Goal: Transaction & Acquisition: Purchase product/service

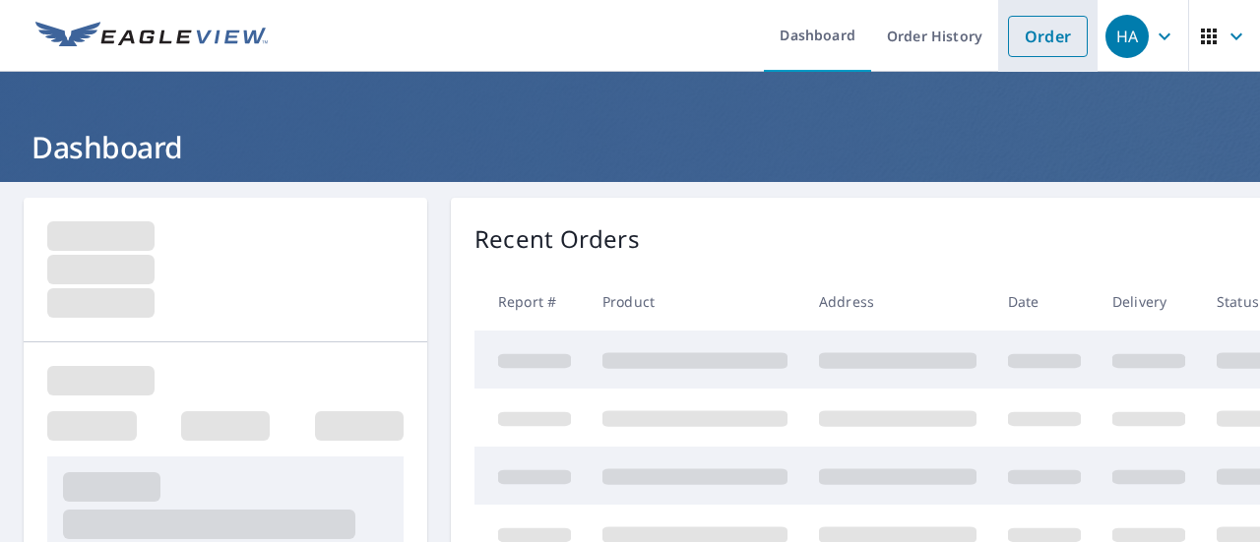
click at [1039, 31] on link "Order" at bounding box center [1048, 36] width 80 height 41
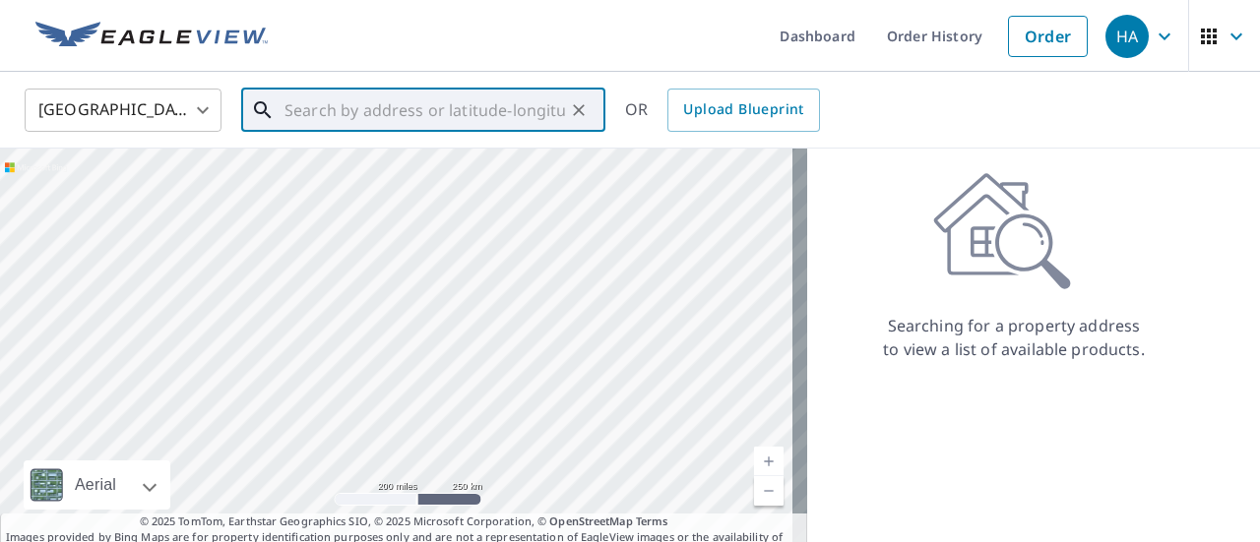
click at [505, 117] on input "text" at bounding box center [424, 110] width 280 height 55
paste input "[STREET_ADDRESS]"
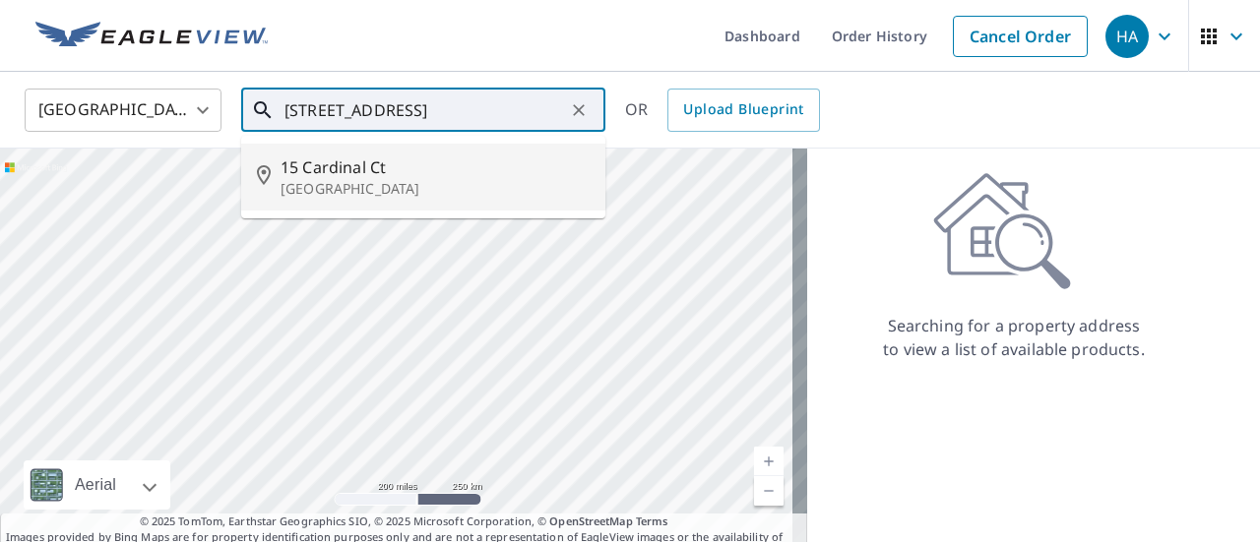
click at [428, 179] on p "[GEOGRAPHIC_DATA]" at bounding box center [434, 189] width 309 height 20
type input "[STREET_ADDRESS]"
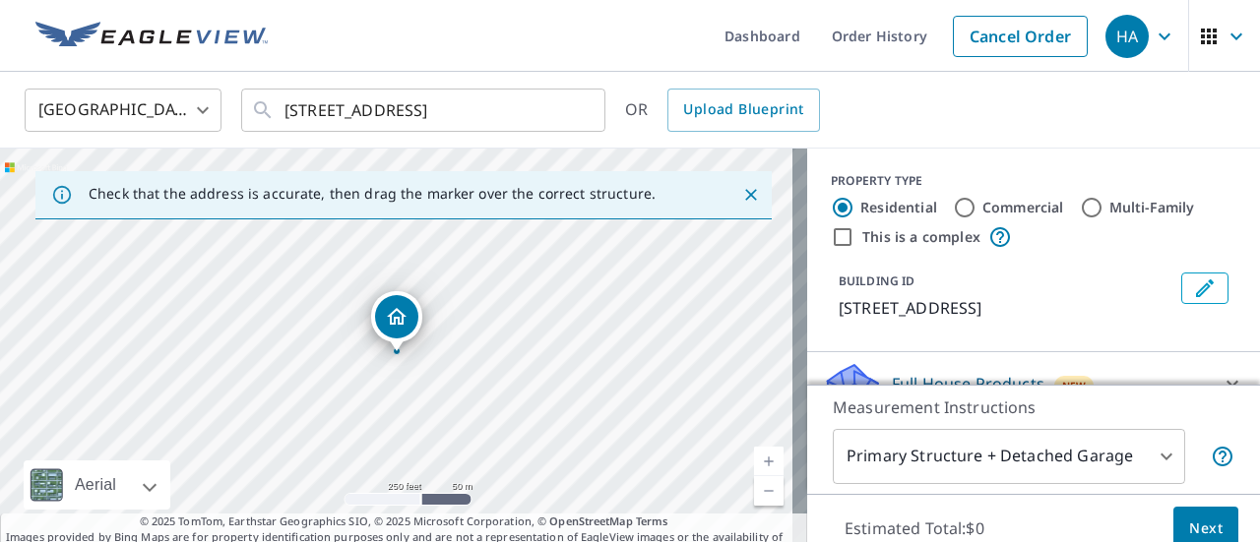
click at [757, 461] on link "Current Level 17, Zoom In" at bounding box center [769, 462] width 30 height 30
click at [757, 461] on link "Current Level 18, Zoom In" at bounding box center [769, 462] width 30 height 30
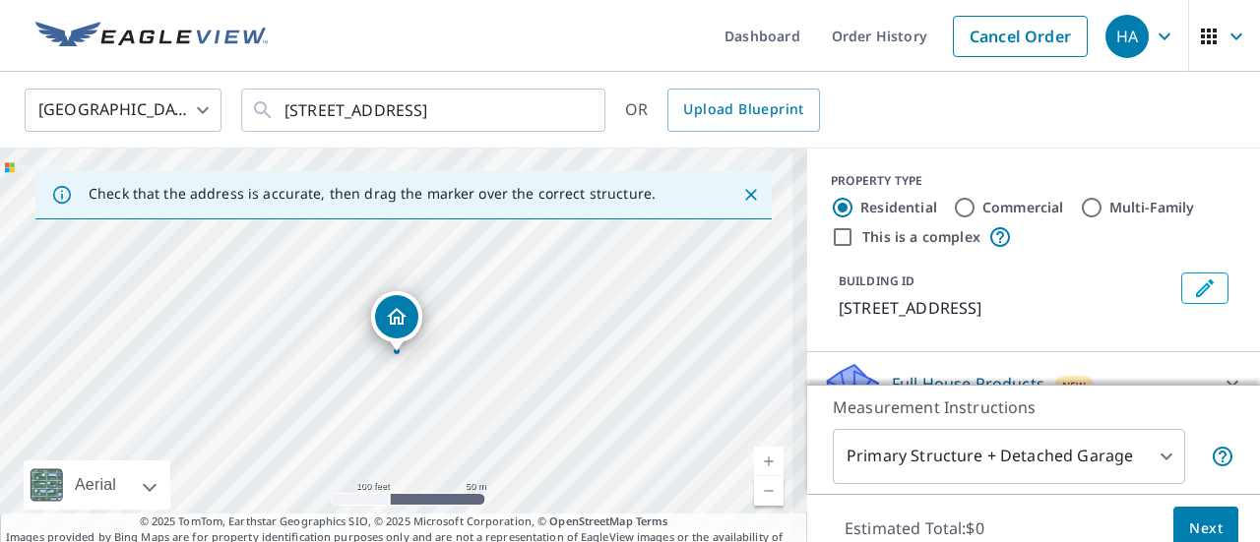
click at [757, 461] on link "Current Level 17.908735218031786, Zoom In" at bounding box center [769, 462] width 30 height 30
click at [757, 461] on link "Current Level 18.757280481837476, Zoom In Disabled" at bounding box center [769, 462] width 30 height 30
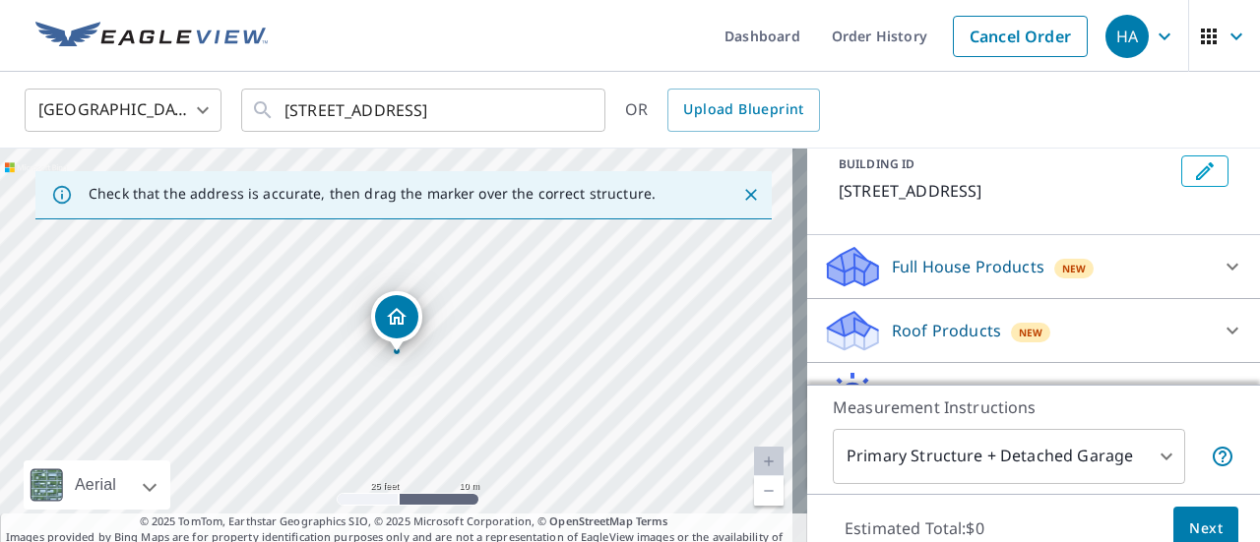
scroll to position [125, 0]
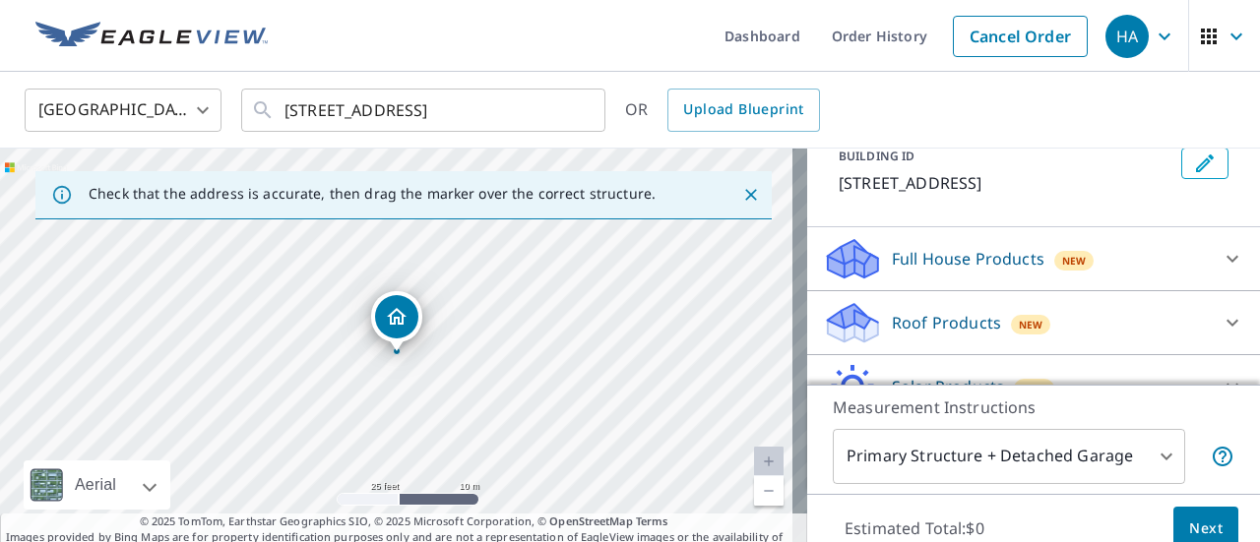
click at [1226, 259] on icon at bounding box center [1232, 259] width 12 height 7
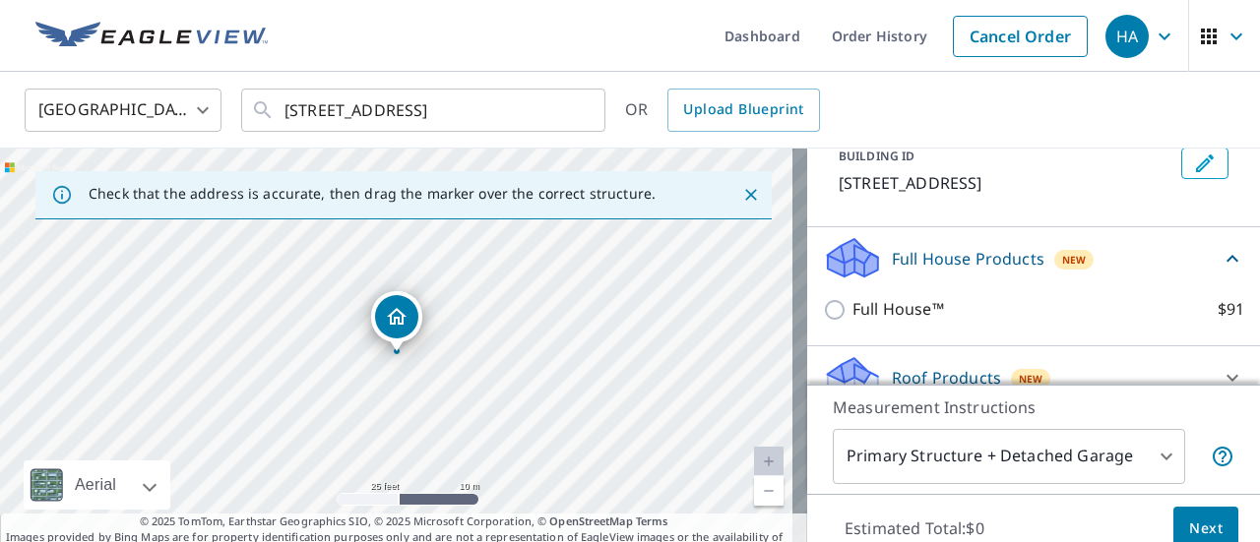
scroll to position [234, 0]
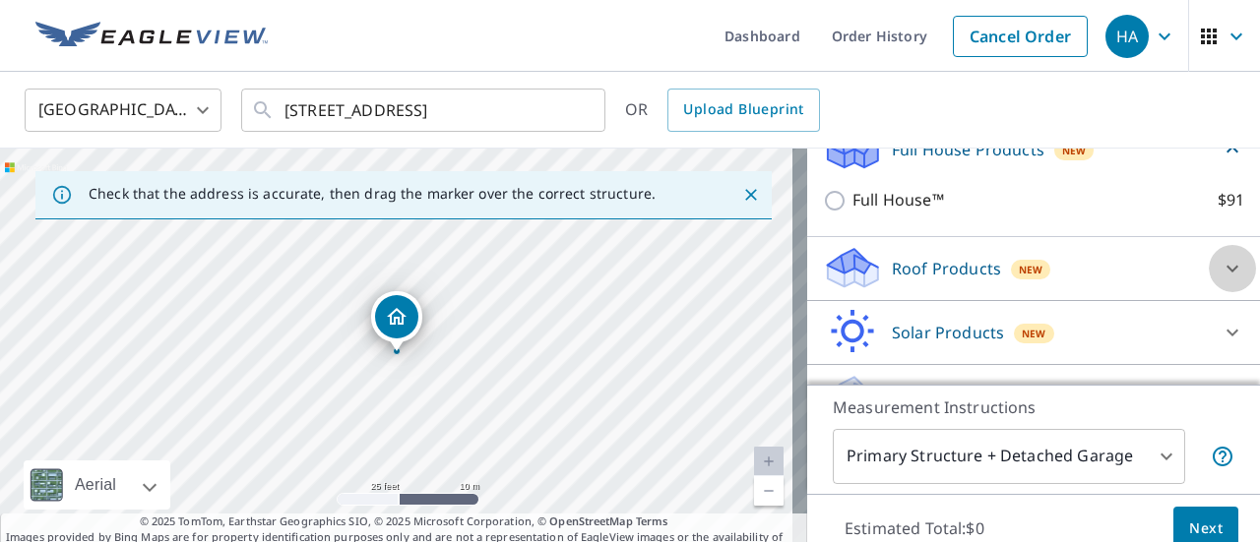
click at [1220, 261] on icon at bounding box center [1232, 269] width 24 height 24
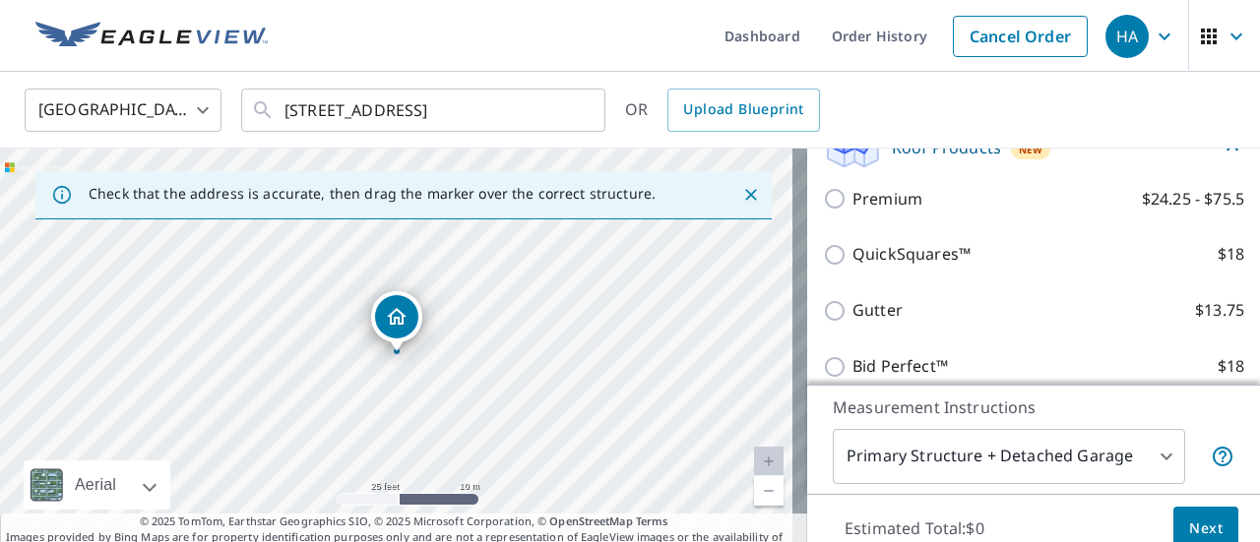
scroll to position [363, 0]
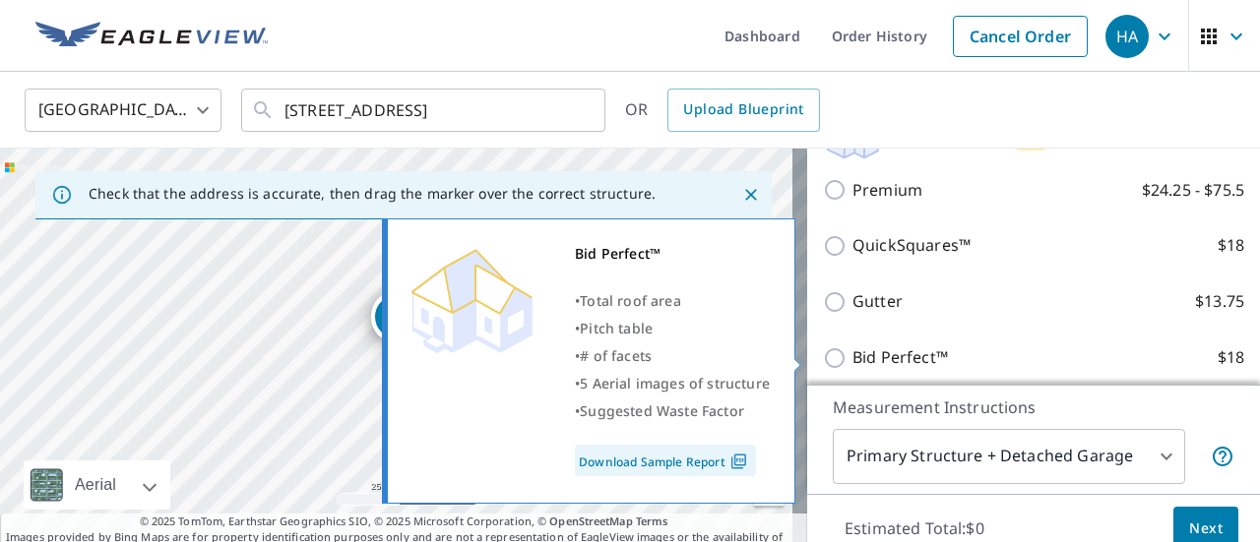
click at [823, 363] on input "Bid Perfect™ $18" at bounding box center [838, 358] width 30 height 24
checkbox input "true"
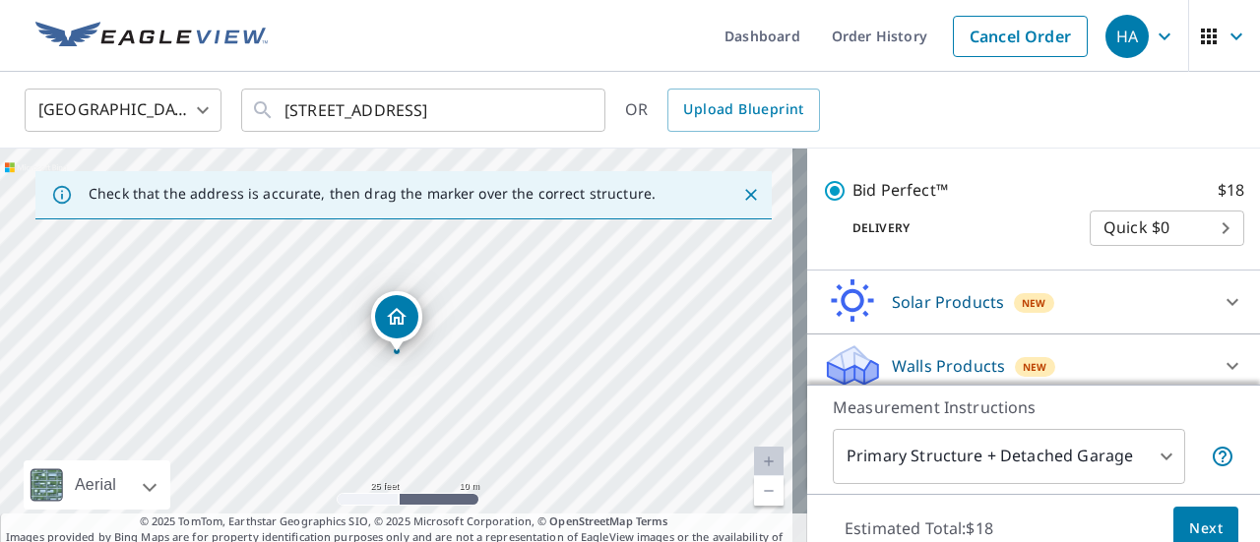
scroll to position [574, 0]
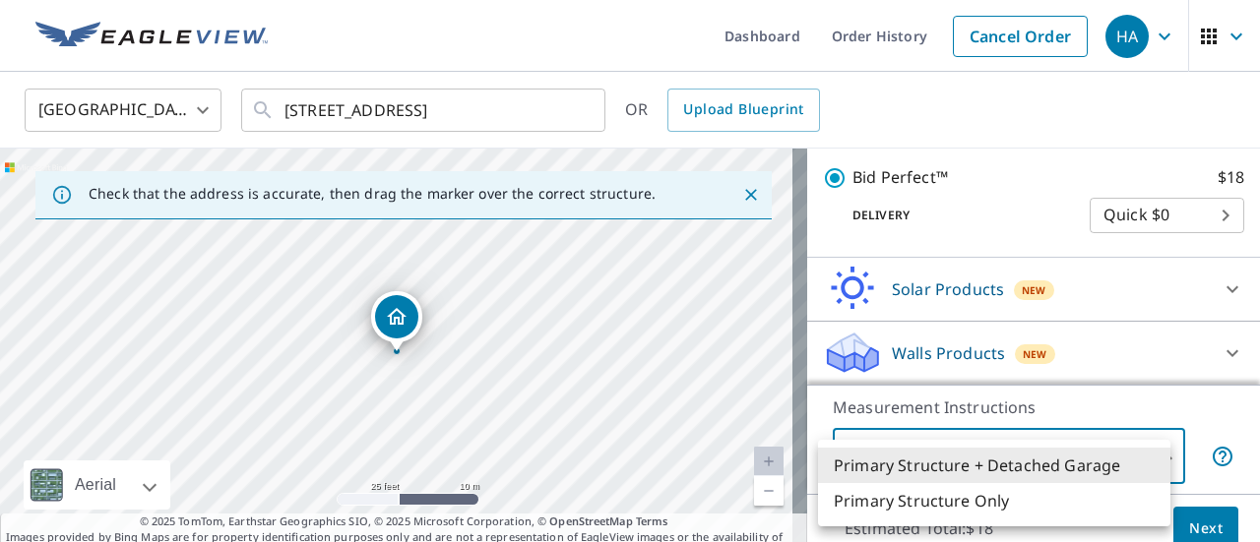
click at [1018, 448] on body "HA HA Dashboard Order History Cancel Order HA United States [GEOGRAPHIC_DATA] ​…" at bounding box center [630, 271] width 1260 height 542
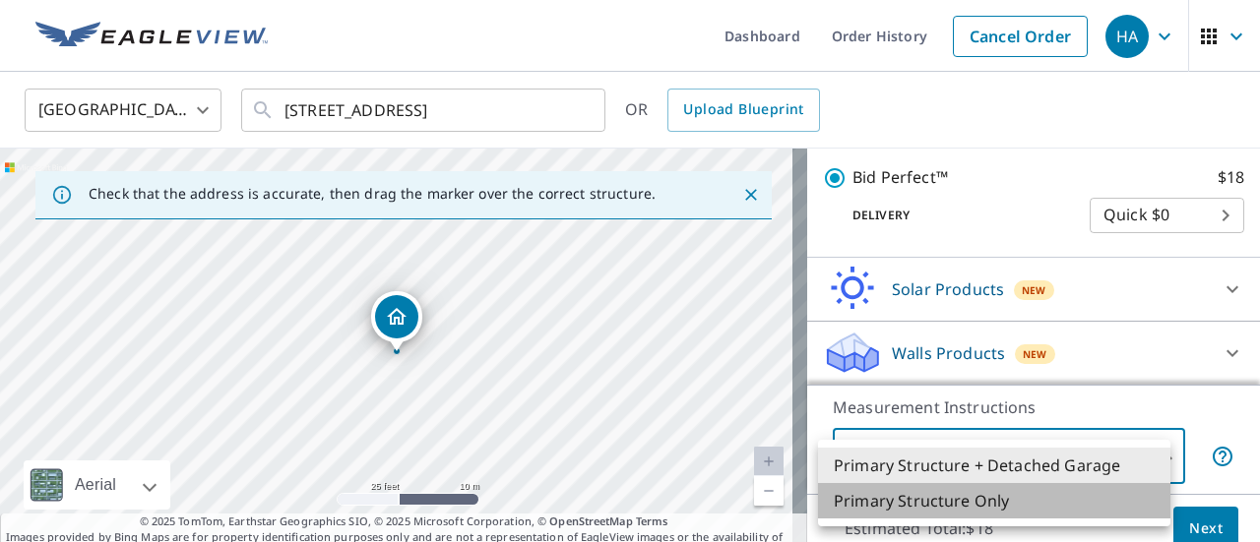
click at [946, 504] on li "Primary Structure Only" at bounding box center [994, 500] width 352 height 35
type input "2"
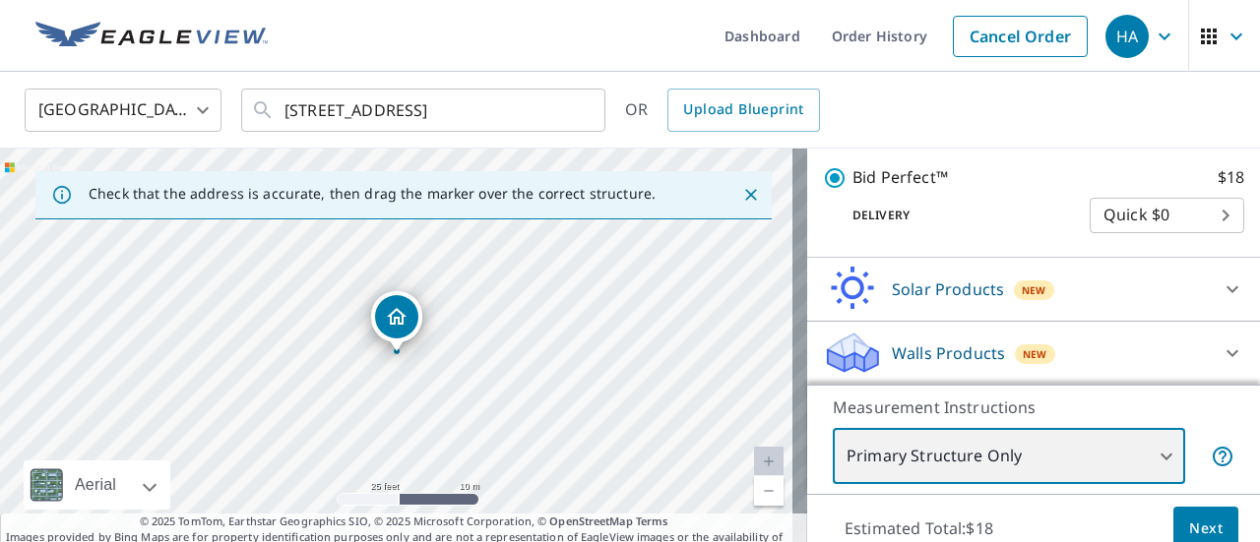
scroll to position [69, 0]
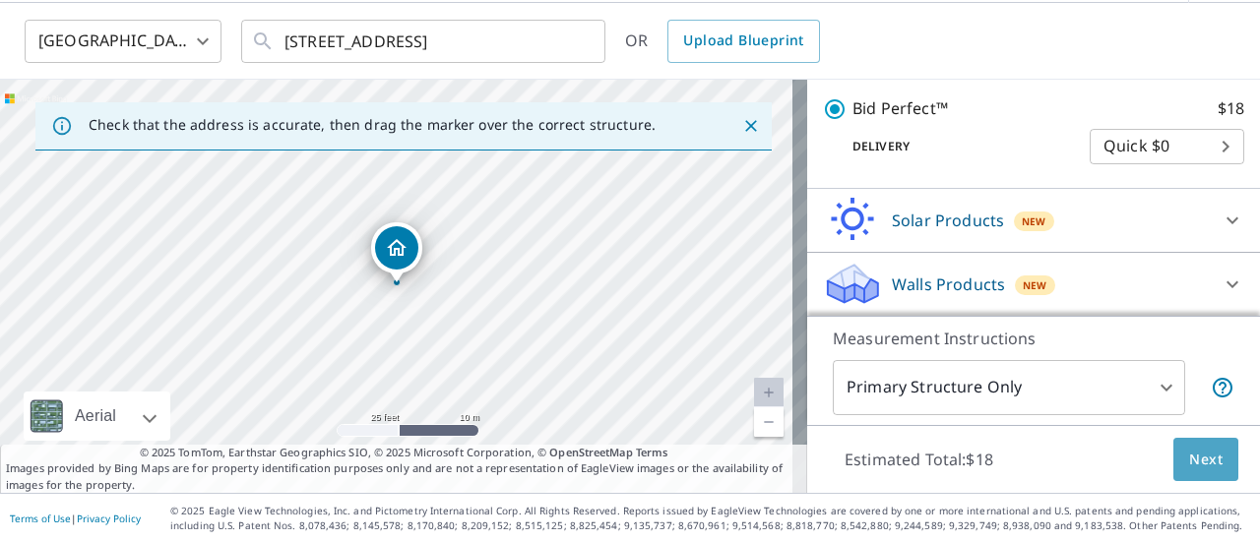
click at [1189, 462] on span "Next" at bounding box center [1205, 460] width 33 height 25
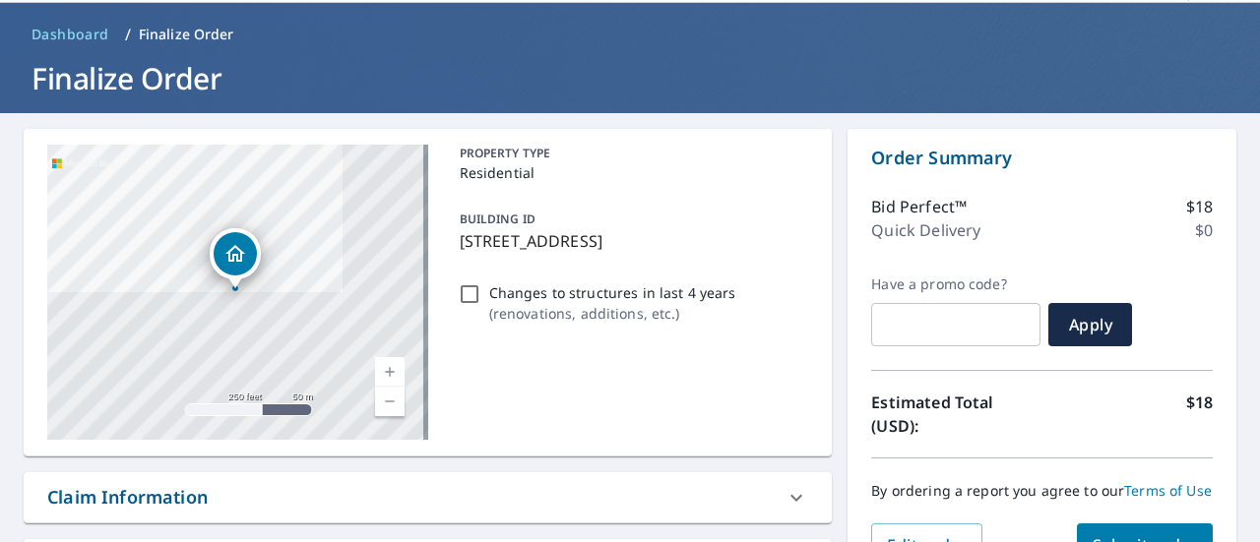
click at [470, 485] on div "Claim Information" at bounding box center [409, 497] width 725 height 27
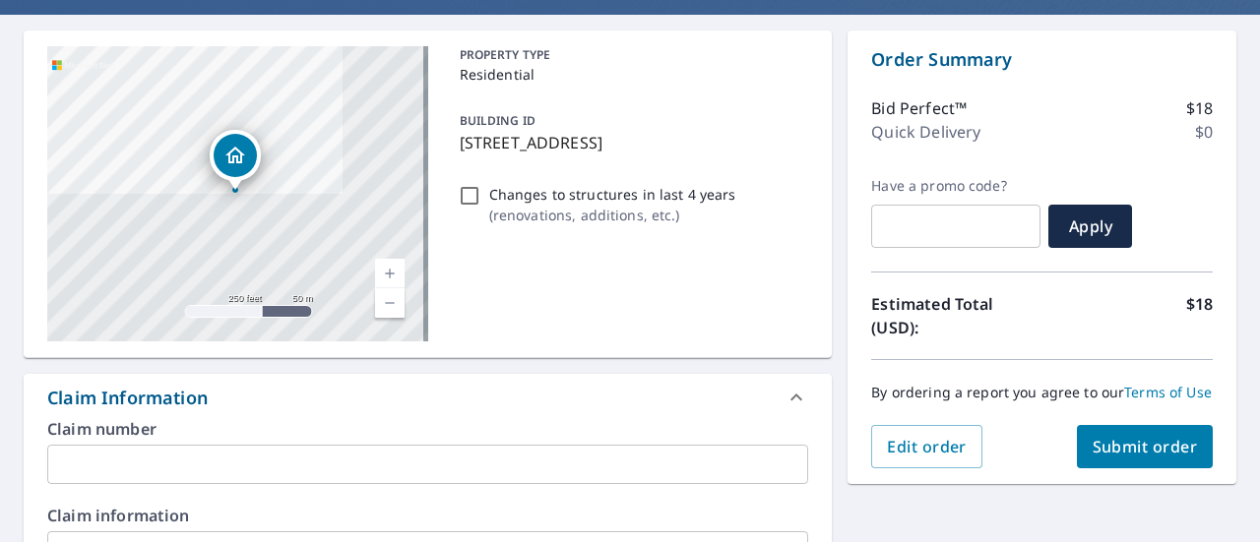
scroll to position [463, 0]
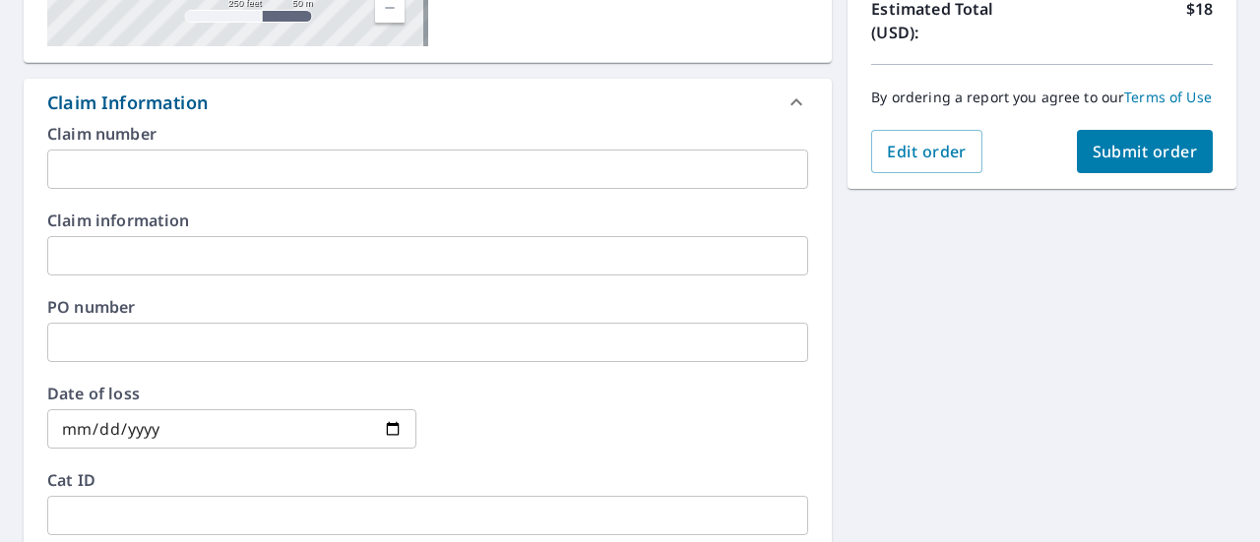
click at [147, 336] on input "text" at bounding box center [427, 342] width 761 height 39
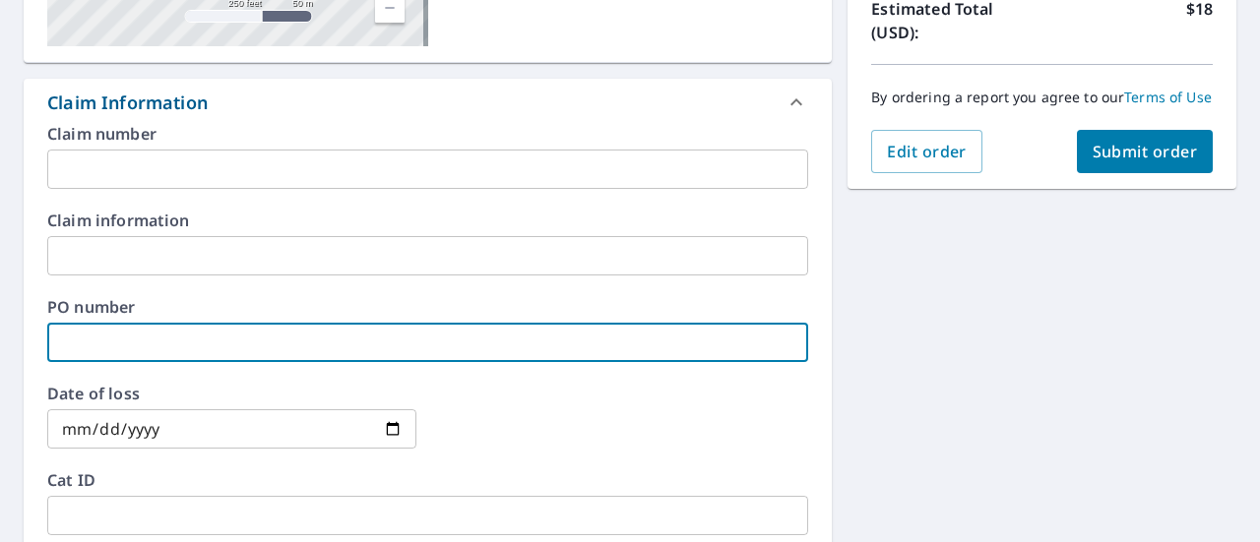
paste input "P-00009730"
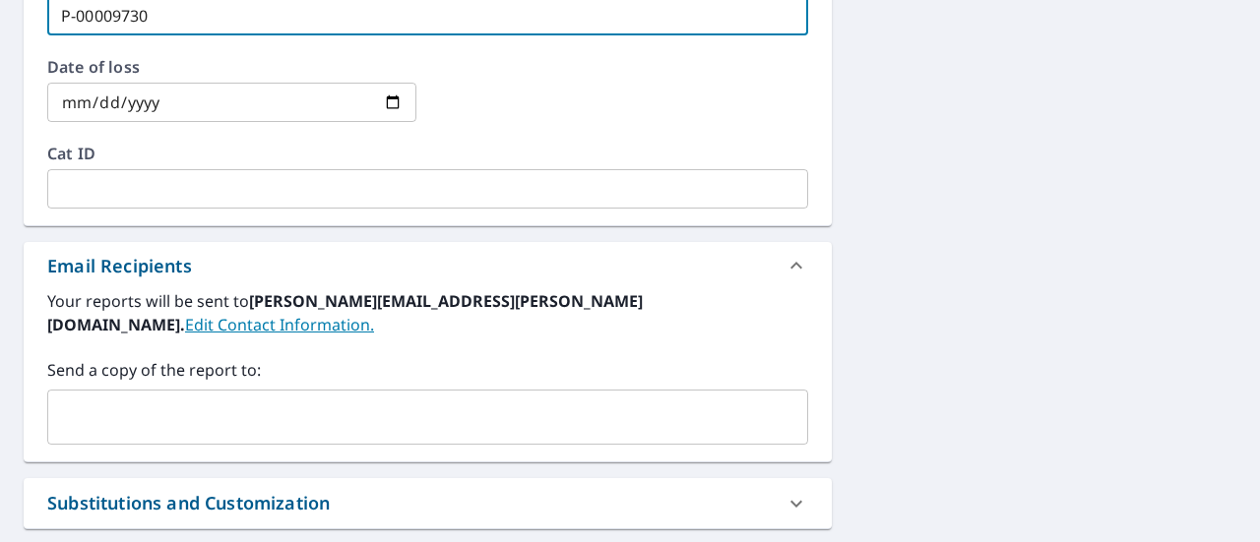
scroll to position [844, 0]
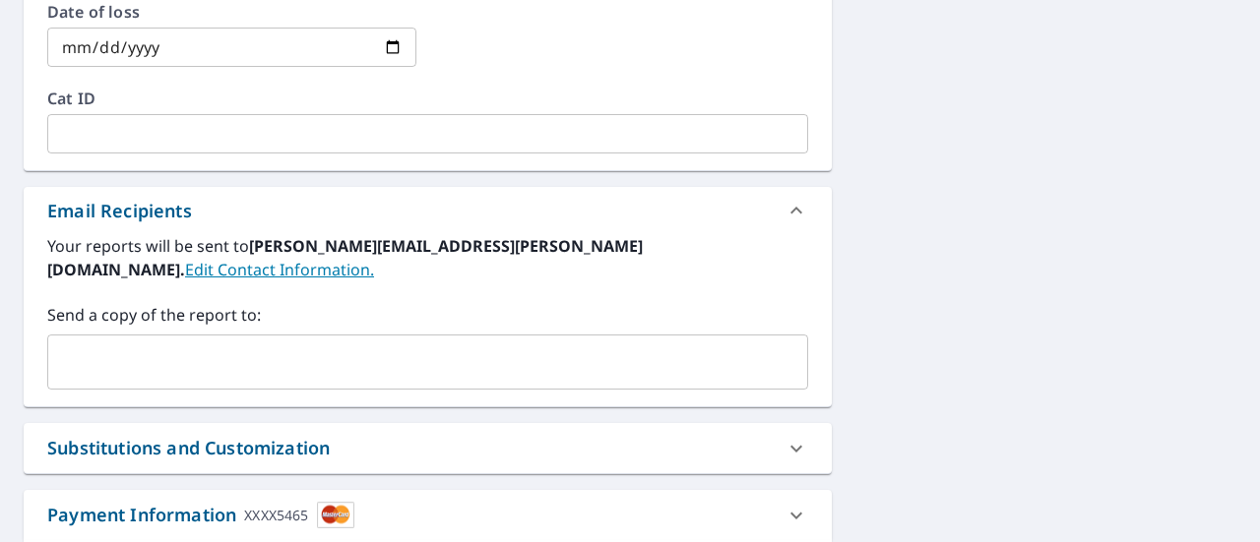
type input "P-00009730"
click at [354, 435] on div "Substitutions and Customization" at bounding box center [409, 448] width 725 height 27
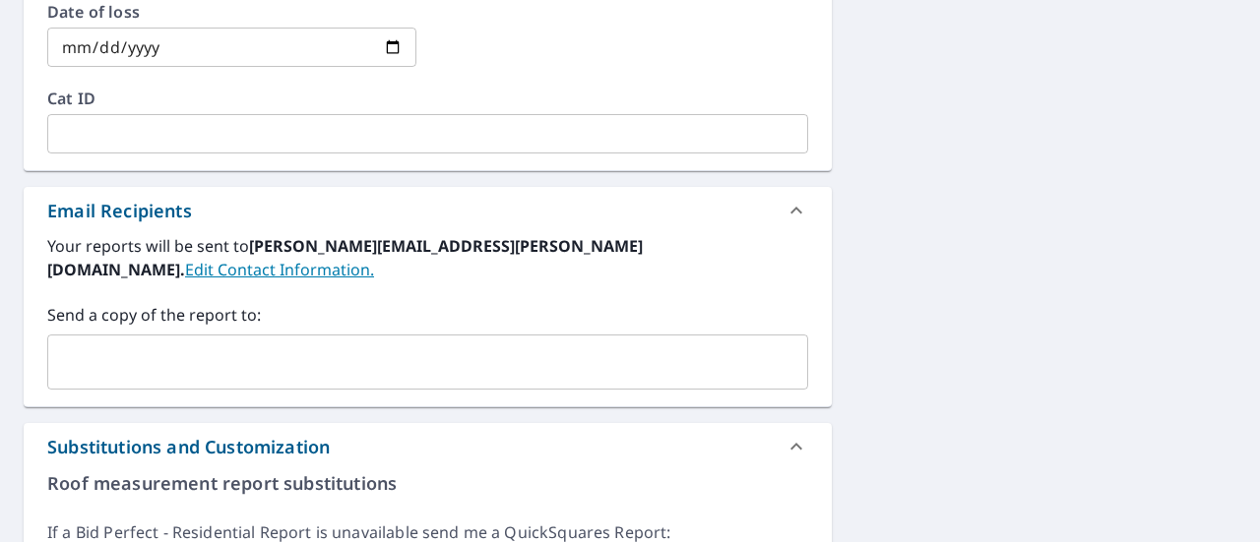
radio input "true"
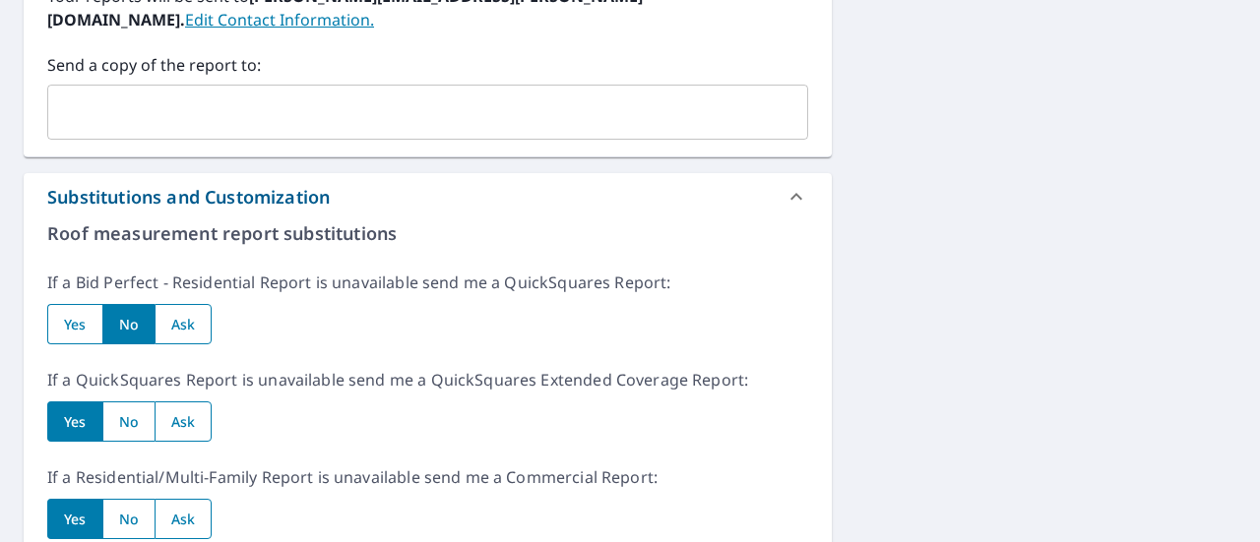
scroll to position [1337, 0]
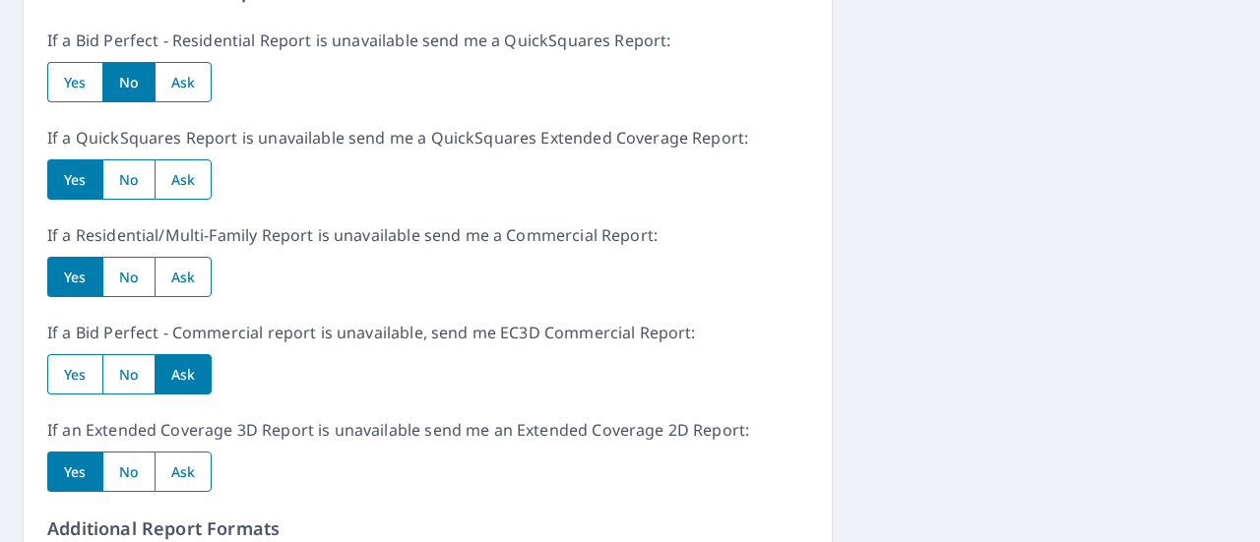
click at [125, 166] on input "radio" at bounding box center [128, 179] width 52 height 40
radio input "true"
click at [130, 277] on div "Roof measurement report substitutions If a Bid Perfect - Residential Report is …" at bounding box center [427, 369] width 761 height 782
click at [121, 257] on input "radio" at bounding box center [128, 277] width 52 height 40
radio input "true"
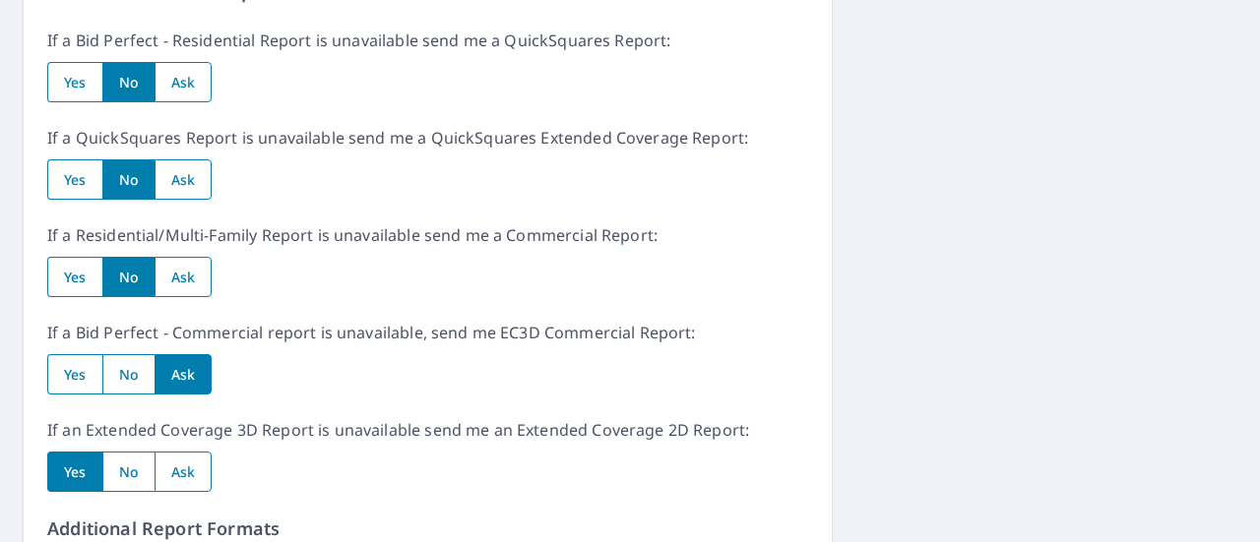
click at [127, 452] on input "radio" at bounding box center [128, 472] width 52 height 40
radio input "true"
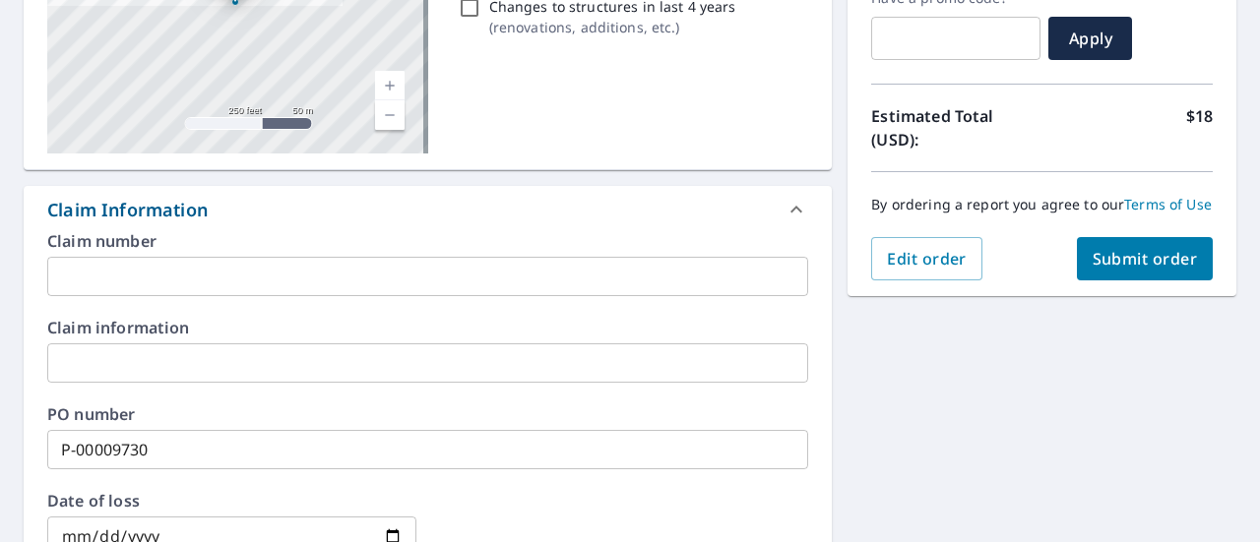
scroll to position [317, 0]
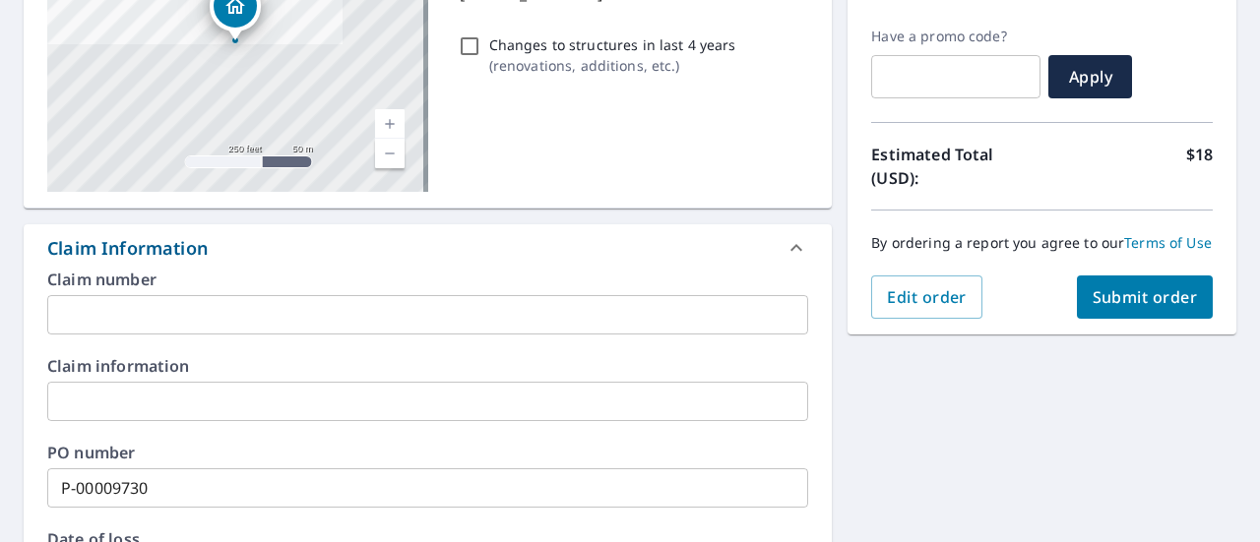
click at [1092, 308] on span "Submit order" at bounding box center [1144, 297] width 105 height 22
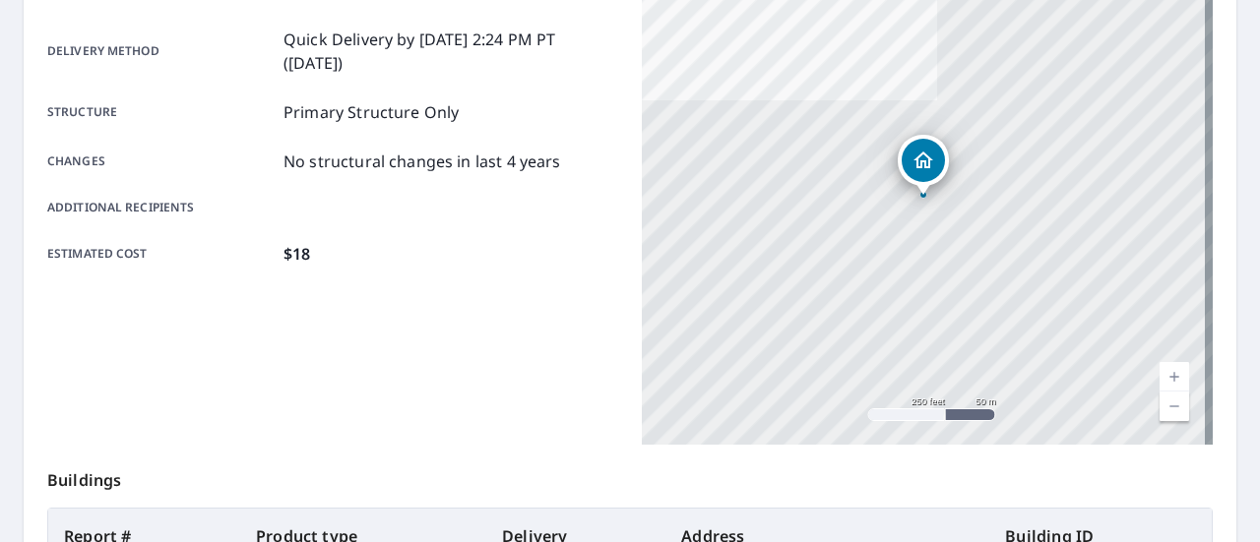
scroll to position [614, 0]
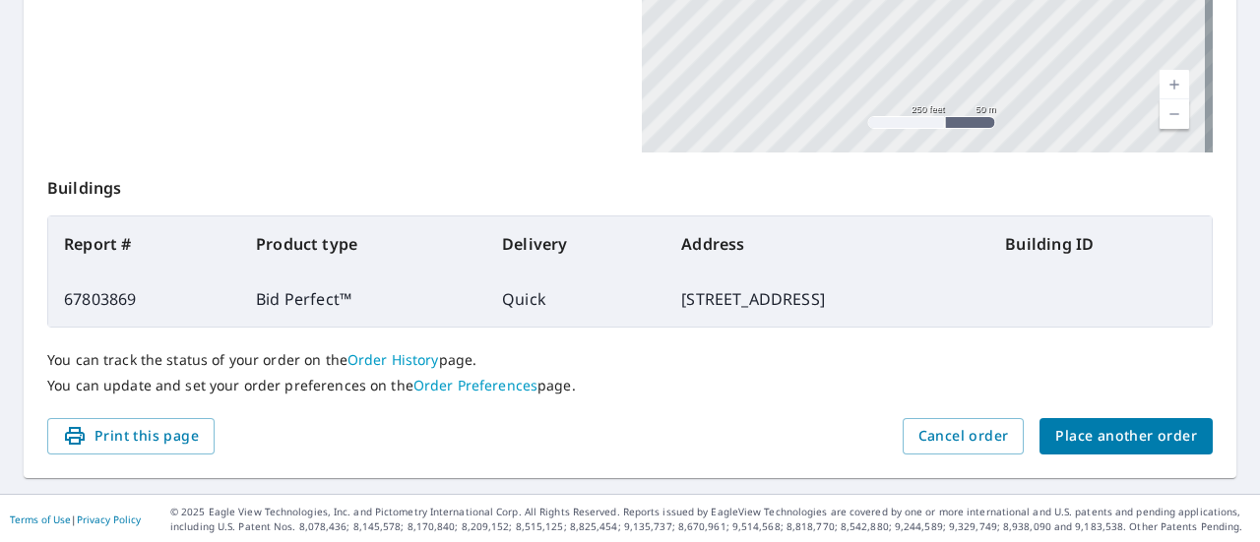
click at [380, 363] on link "Order History" at bounding box center [393, 359] width 92 height 19
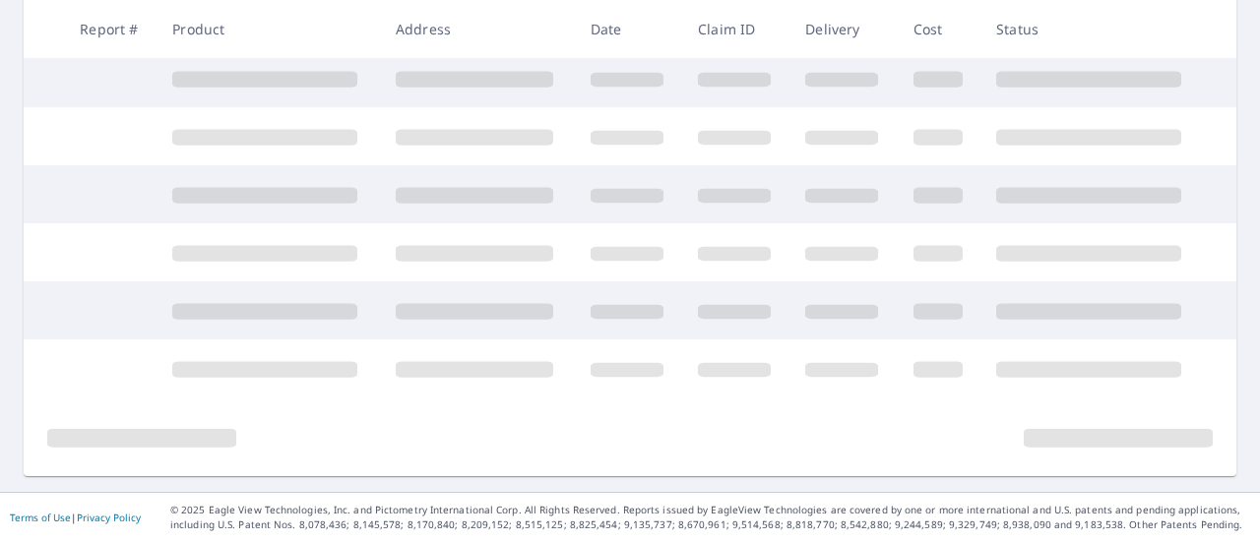
scroll to position [596, 0]
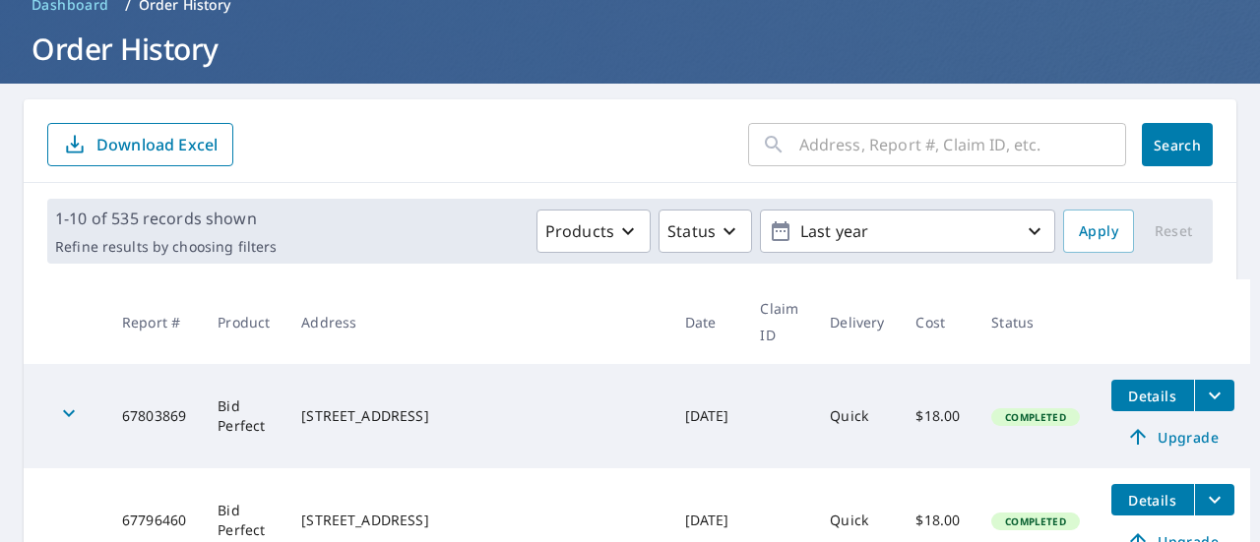
scroll to position [295, 0]
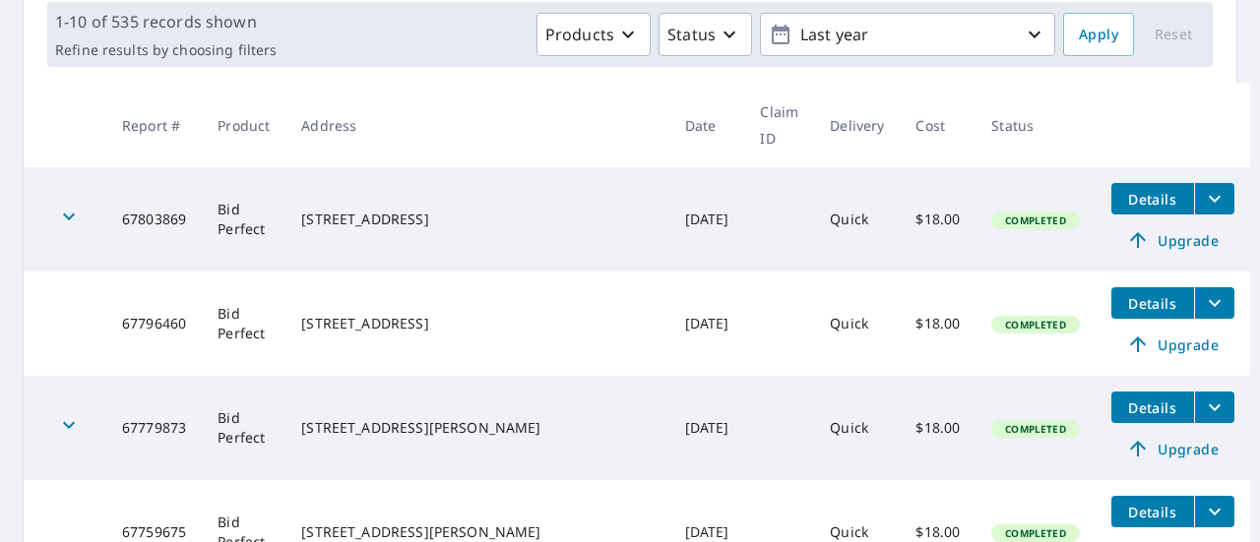
click at [1203, 187] on icon "filesDropdownBtn-67803869" at bounding box center [1215, 199] width 24 height 24
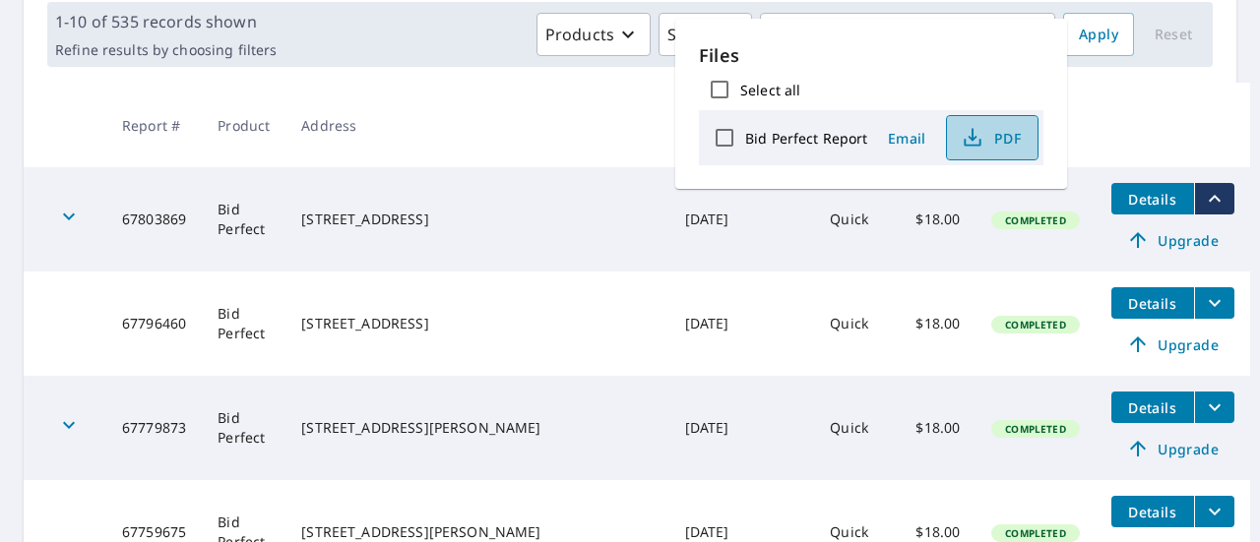
click at [984, 136] on span "PDF" at bounding box center [990, 138] width 63 height 24
click at [996, 141] on span "PDF" at bounding box center [990, 138] width 63 height 24
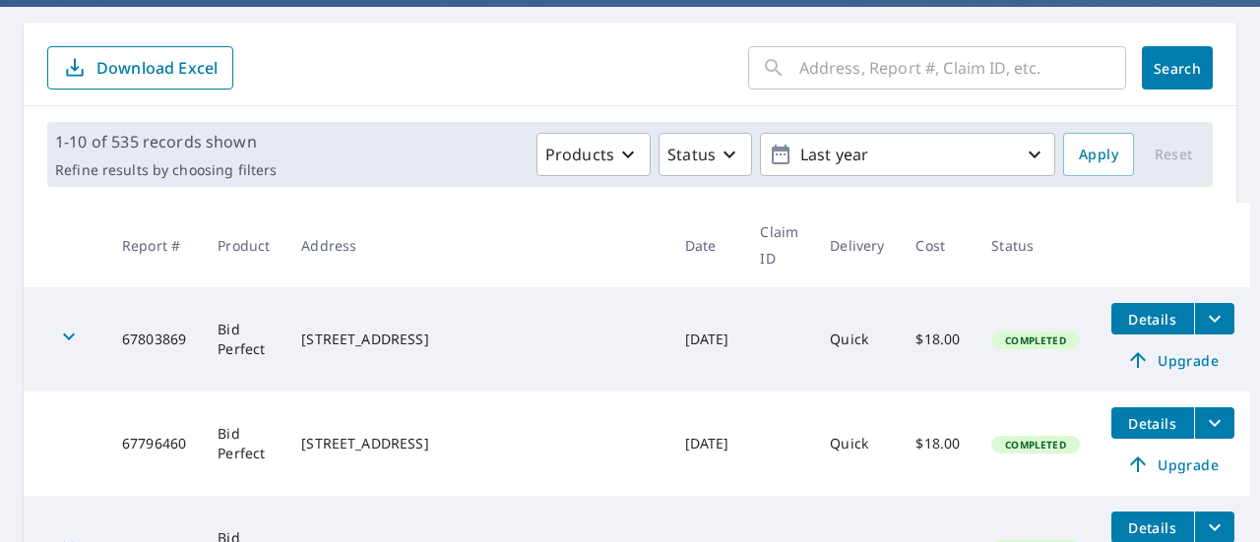
scroll to position [98, 0]
